Goal: Navigation & Orientation: Find specific page/section

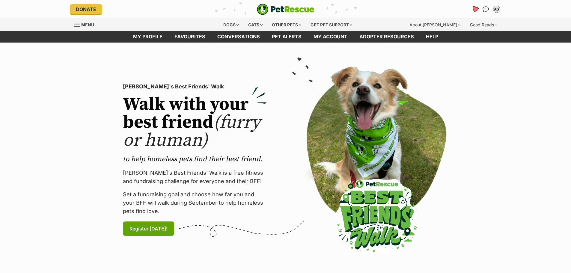
click at [474, 11] on icon "Favourites" at bounding box center [474, 9] width 7 height 7
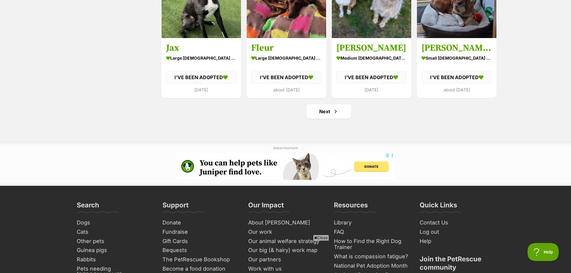
scroll to position [749, 0]
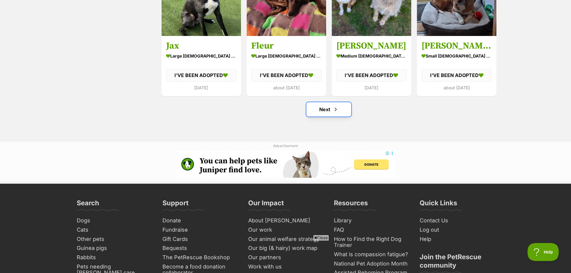
click at [329, 111] on link "Next" at bounding box center [328, 109] width 45 height 14
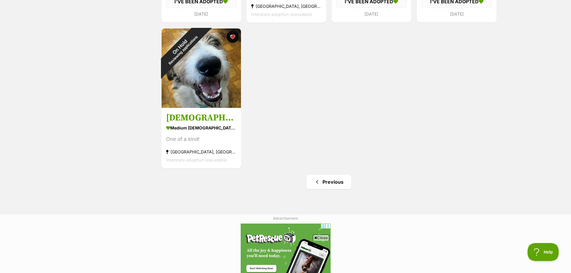
scroll to position [420, 0]
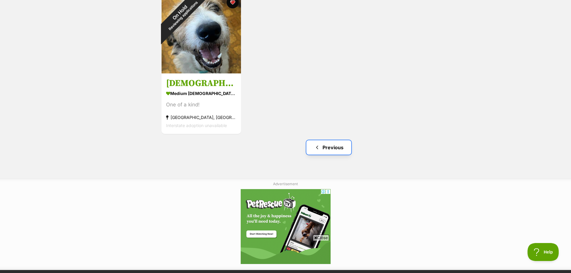
click at [334, 149] on link "Previous" at bounding box center [328, 147] width 45 height 14
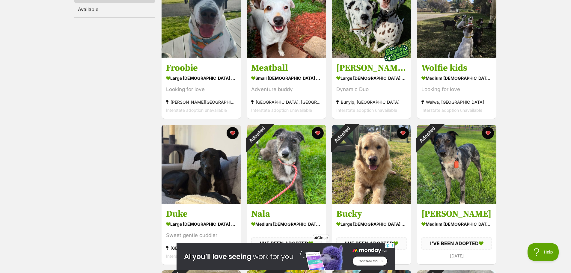
scroll to position [90, 0]
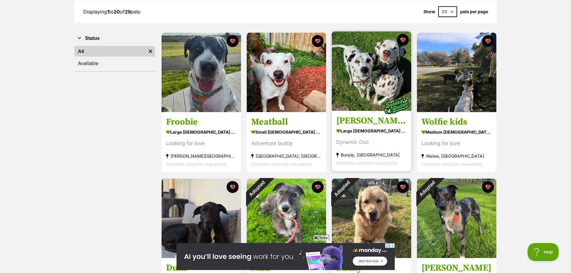
click at [380, 147] on section "large male Dog Dynamic Duo Bunyip, VIC Interstate adoption unavailable" at bounding box center [371, 147] width 70 height 40
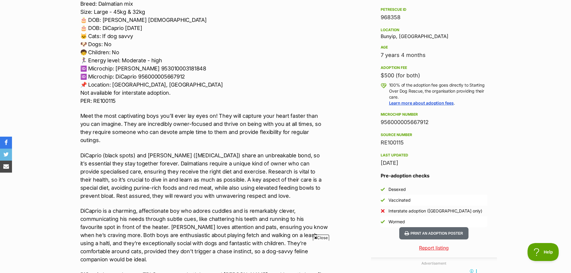
scroll to position [390, 0]
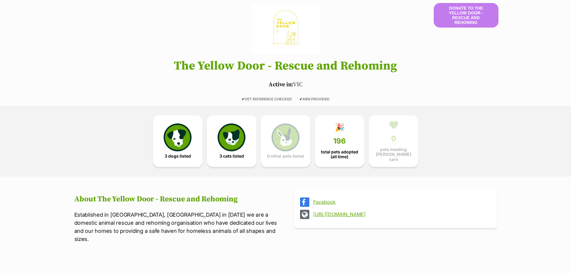
scroll to position [90, 0]
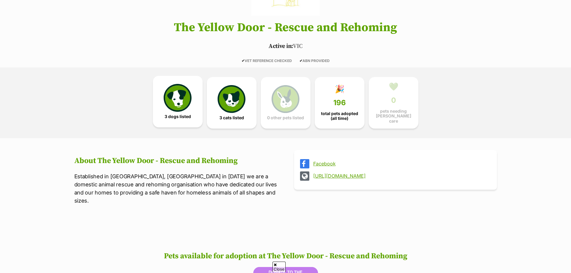
click at [160, 124] on link "3 dogs listed" at bounding box center [178, 102] width 50 height 52
